Goal: Task Accomplishment & Management: Use online tool/utility

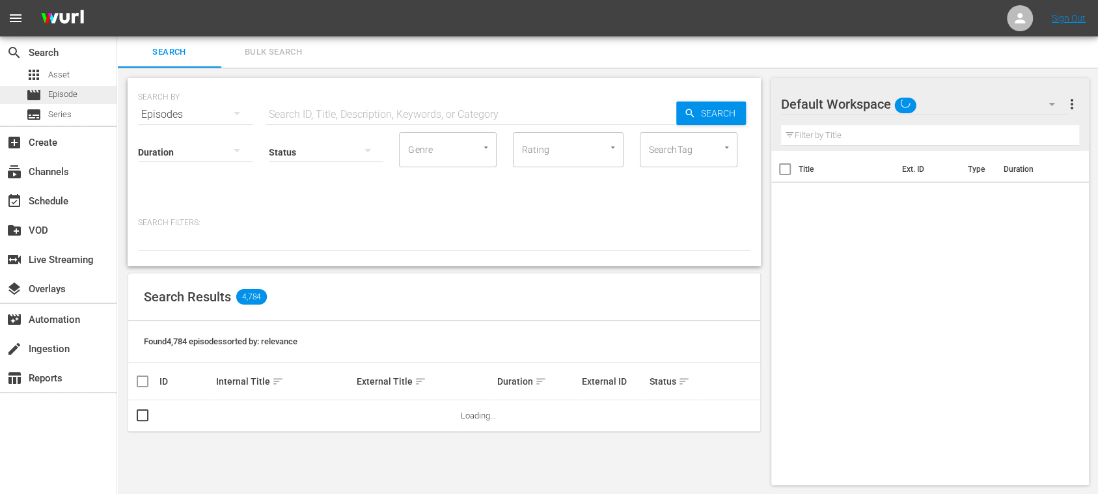
click at [59, 89] on span "Episode" at bounding box center [62, 94] width 29 height 13
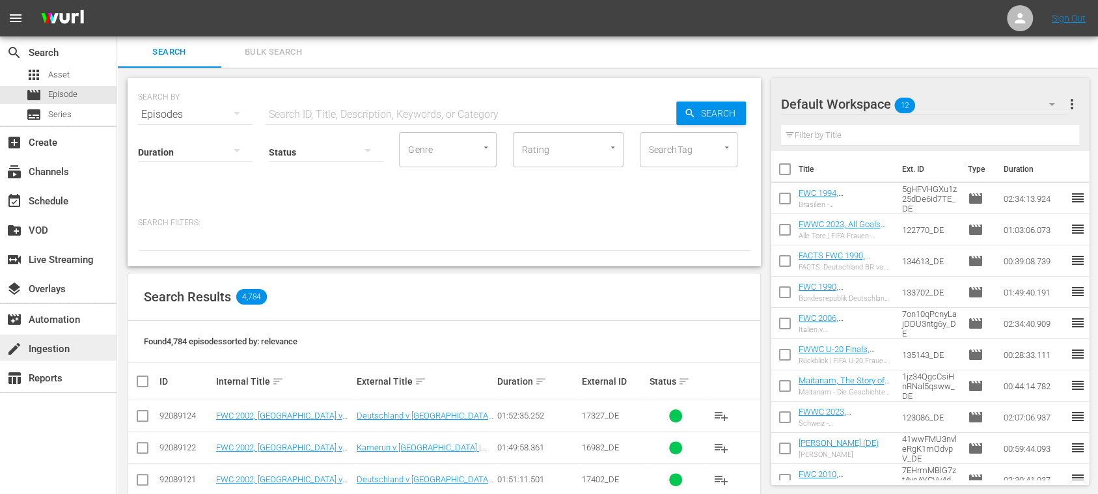
click at [64, 350] on div "create Ingestion" at bounding box center [36, 347] width 73 height 12
